Goal: Task Accomplishment & Management: Manage account settings

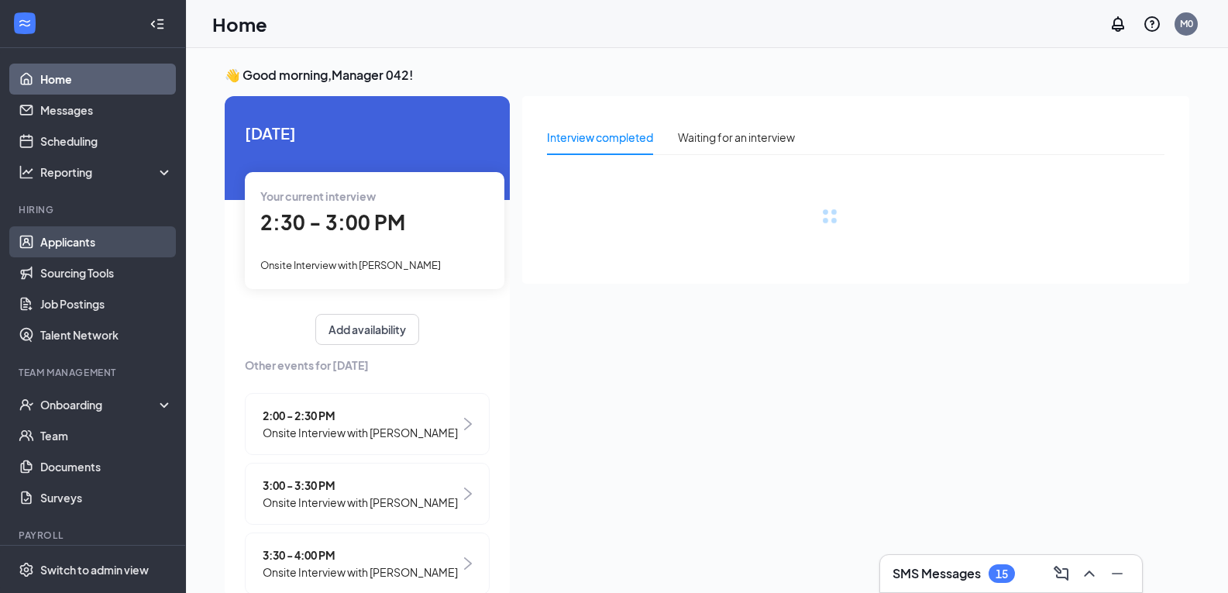
click at [63, 244] on link "Applicants" at bounding box center [106, 241] width 133 height 31
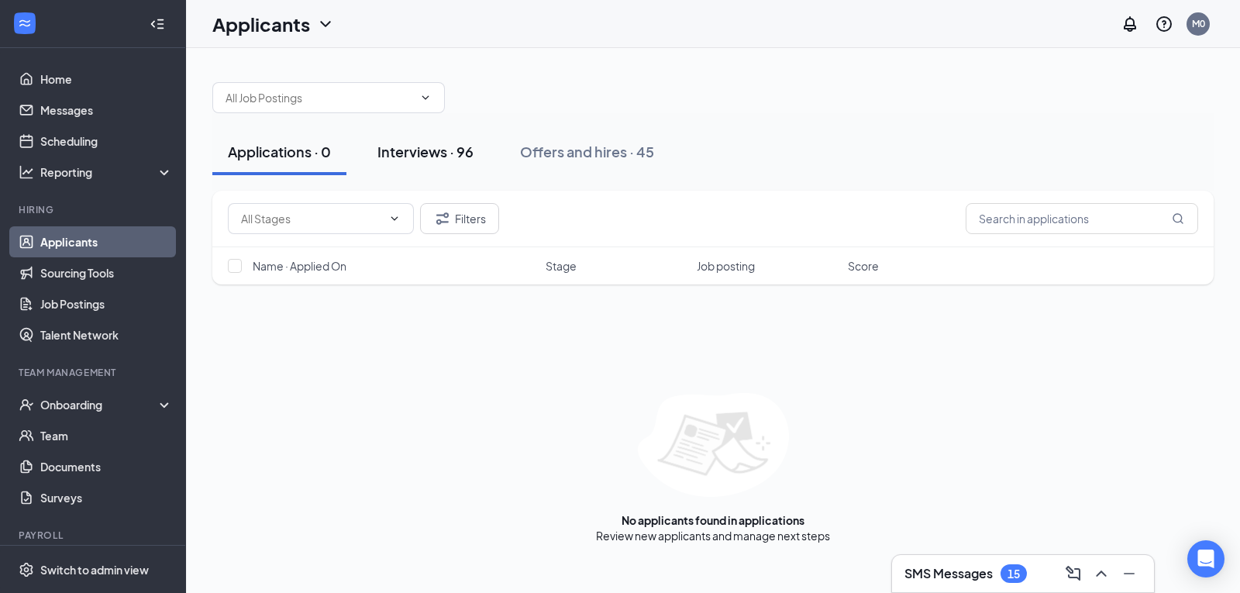
click at [437, 150] on div "Interviews · 96" at bounding box center [425, 151] width 96 height 19
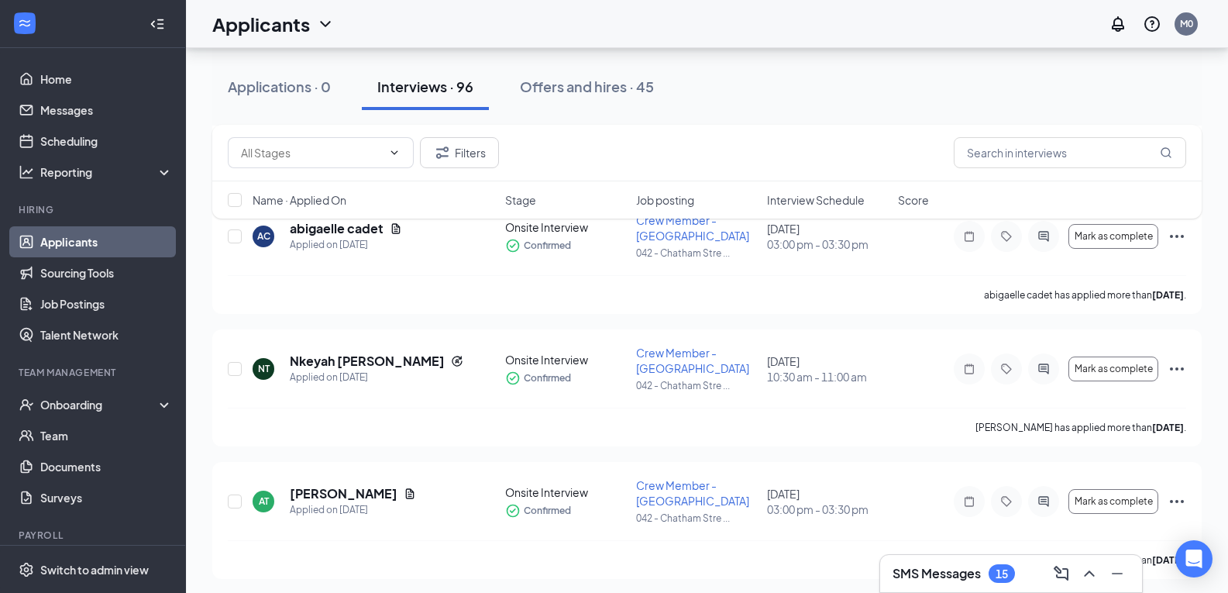
scroll to position [641, 0]
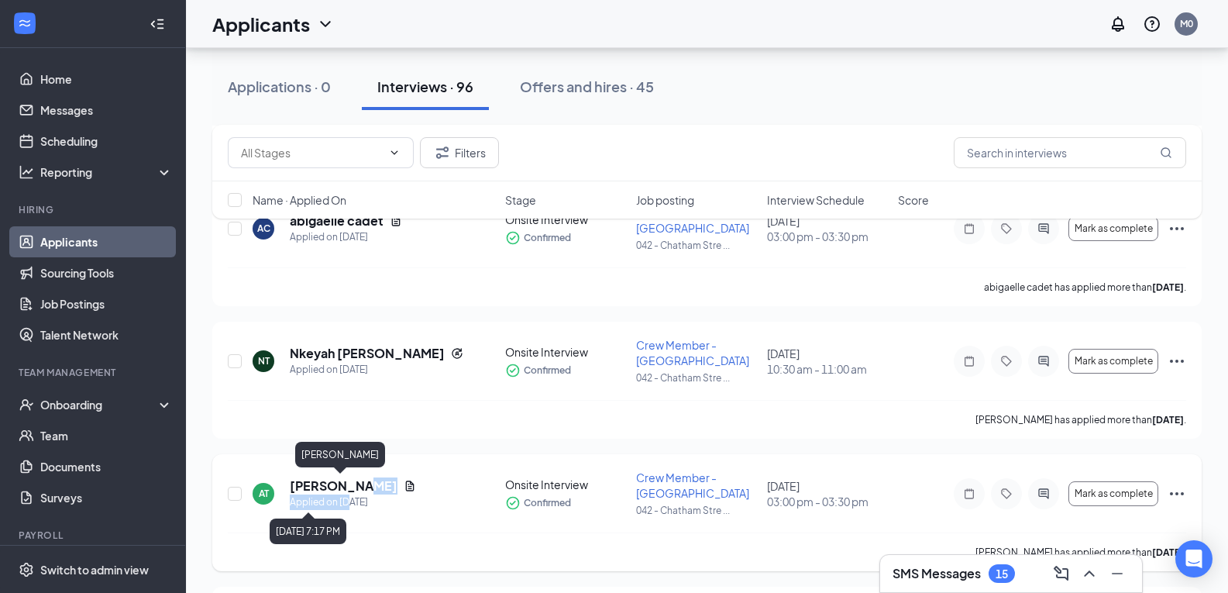
click at [348, 493] on div "[PERSON_NAME] Applied on [DATE]" at bounding box center [353, 493] width 126 height 33
click at [675, 494] on span "Crew Member - [GEOGRAPHIC_DATA]" at bounding box center [692, 484] width 113 height 29
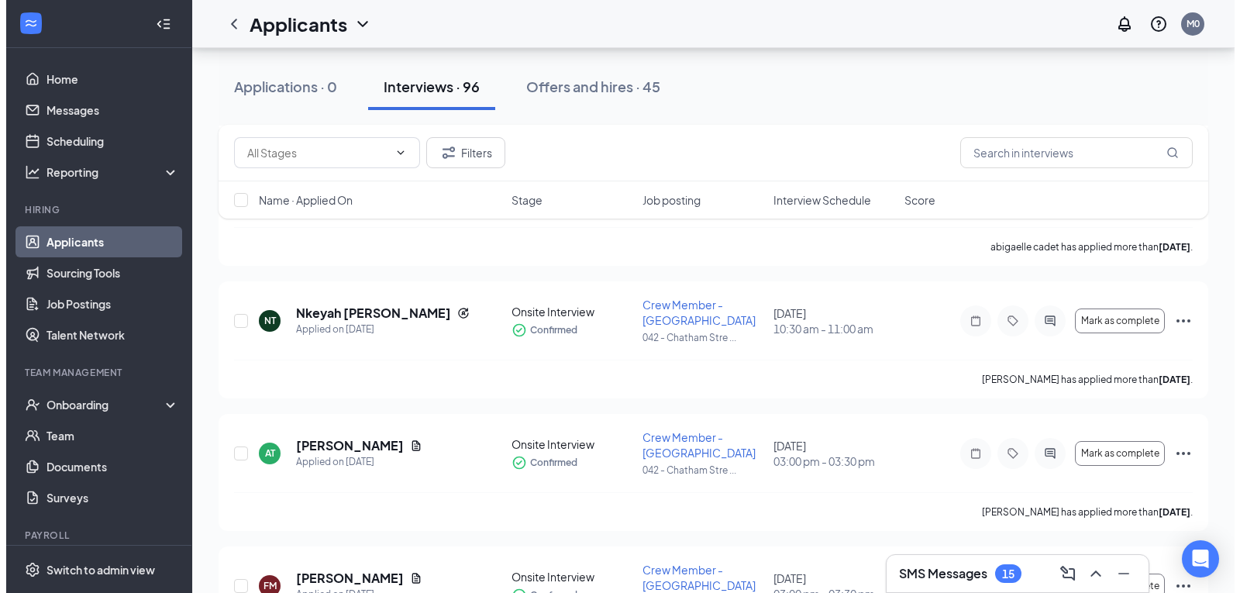
scroll to position [754, 0]
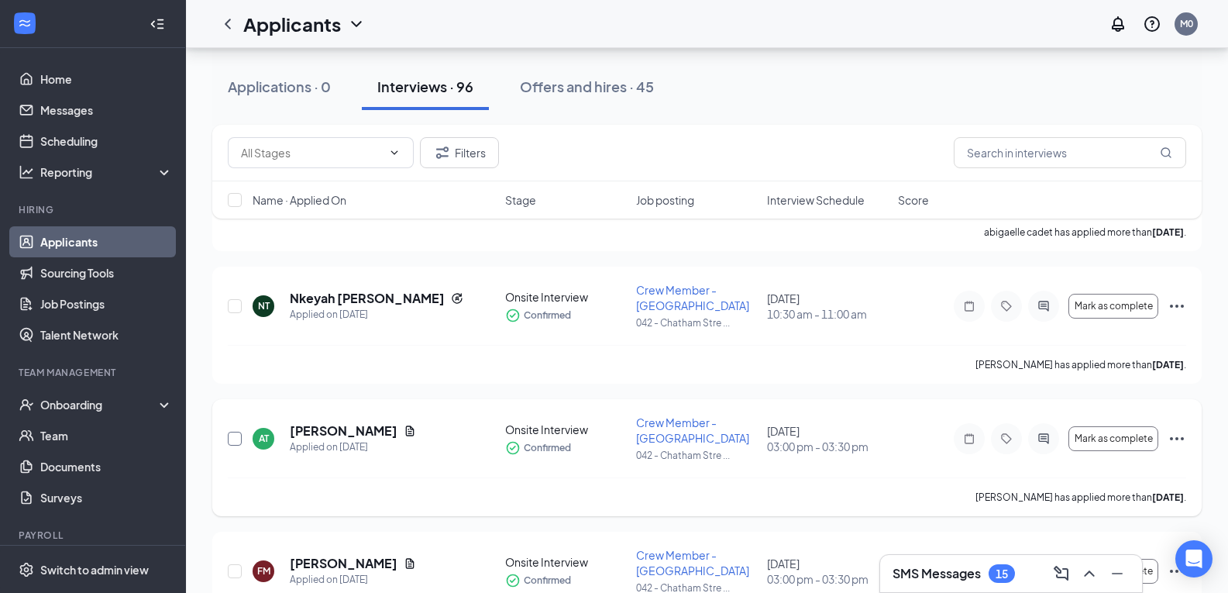
click at [229, 432] on input "checkbox" at bounding box center [235, 439] width 14 height 14
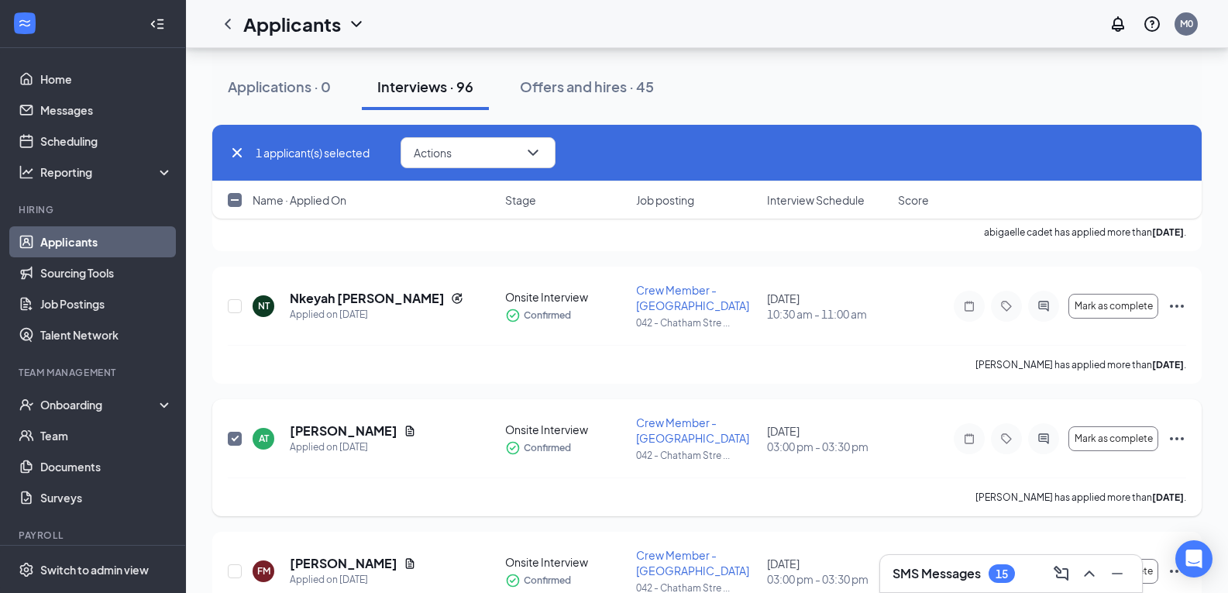
click at [267, 432] on div "AT" at bounding box center [264, 438] width 10 height 13
checkbox input "false"
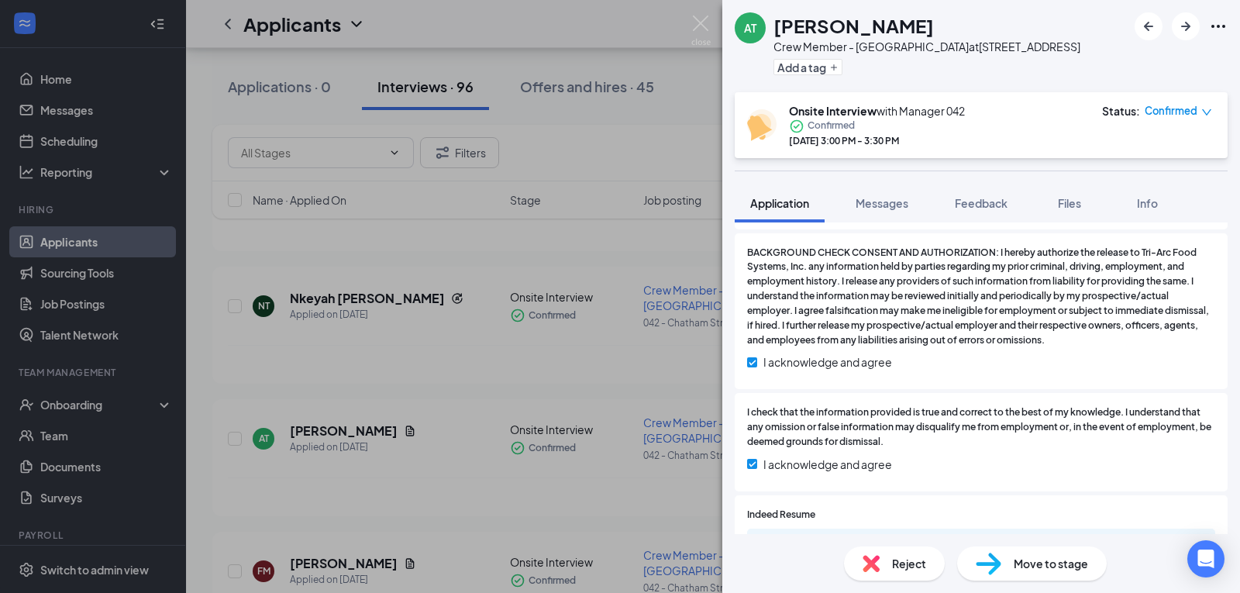
scroll to position [2170, 0]
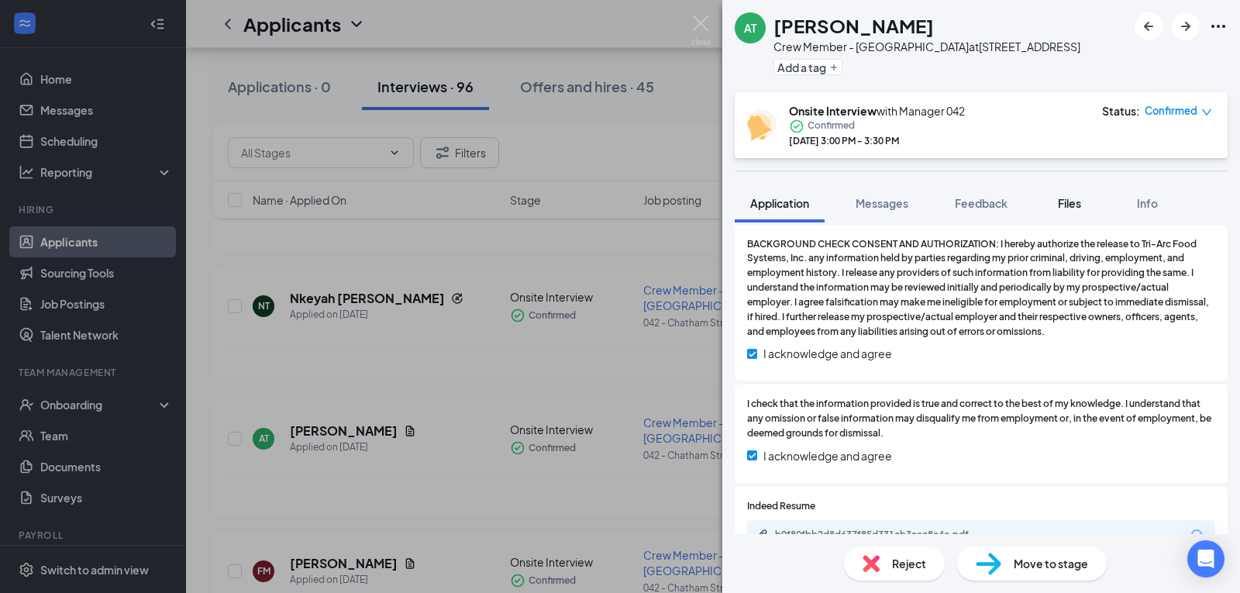
click at [1079, 202] on span "Files" at bounding box center [1069, 203] width 23 height 14
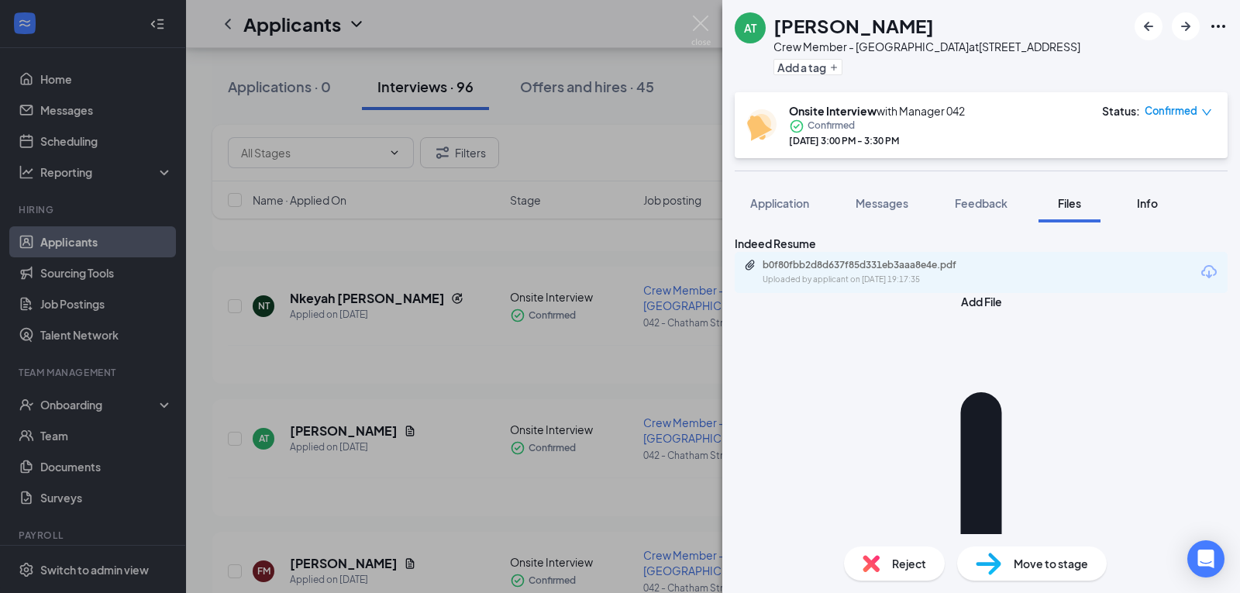
click at [1145, 209] on span "Info" at bounding box center [1147, 203] width 21 height 14
